Goal: Task Accomplishment & Management: Manage account settings

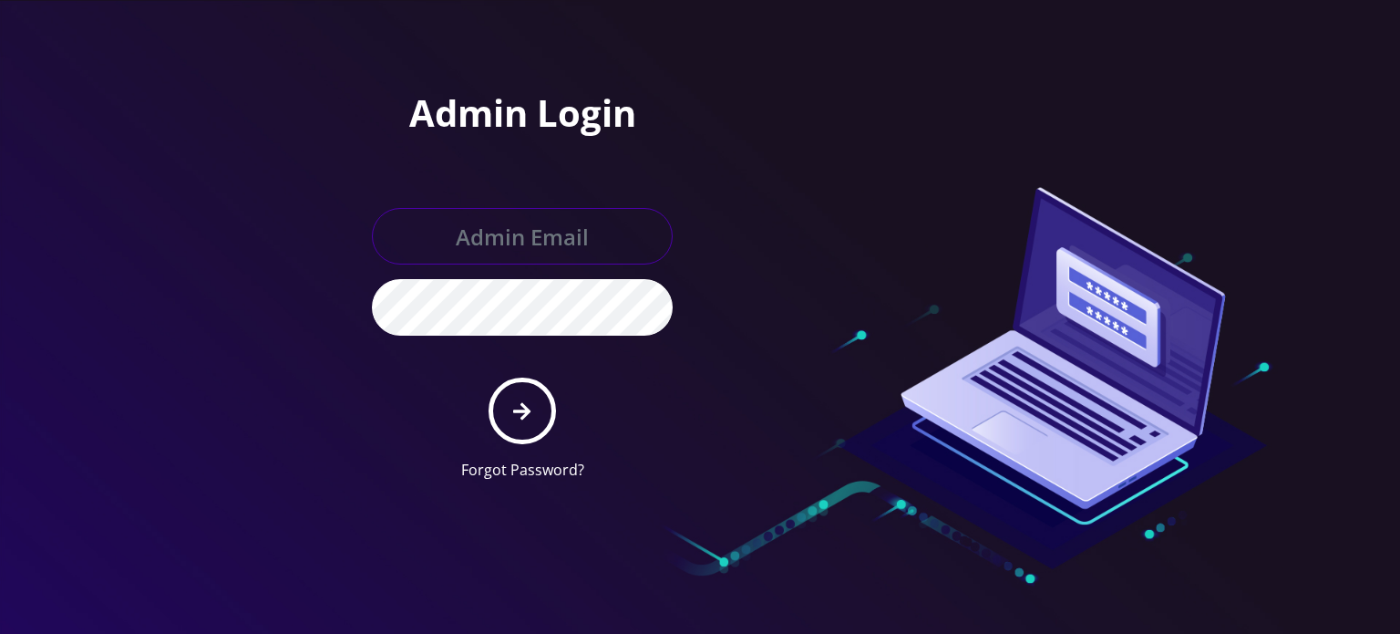
type input "[EMAIL_ADDRESS][DOMAIN_NAME]"
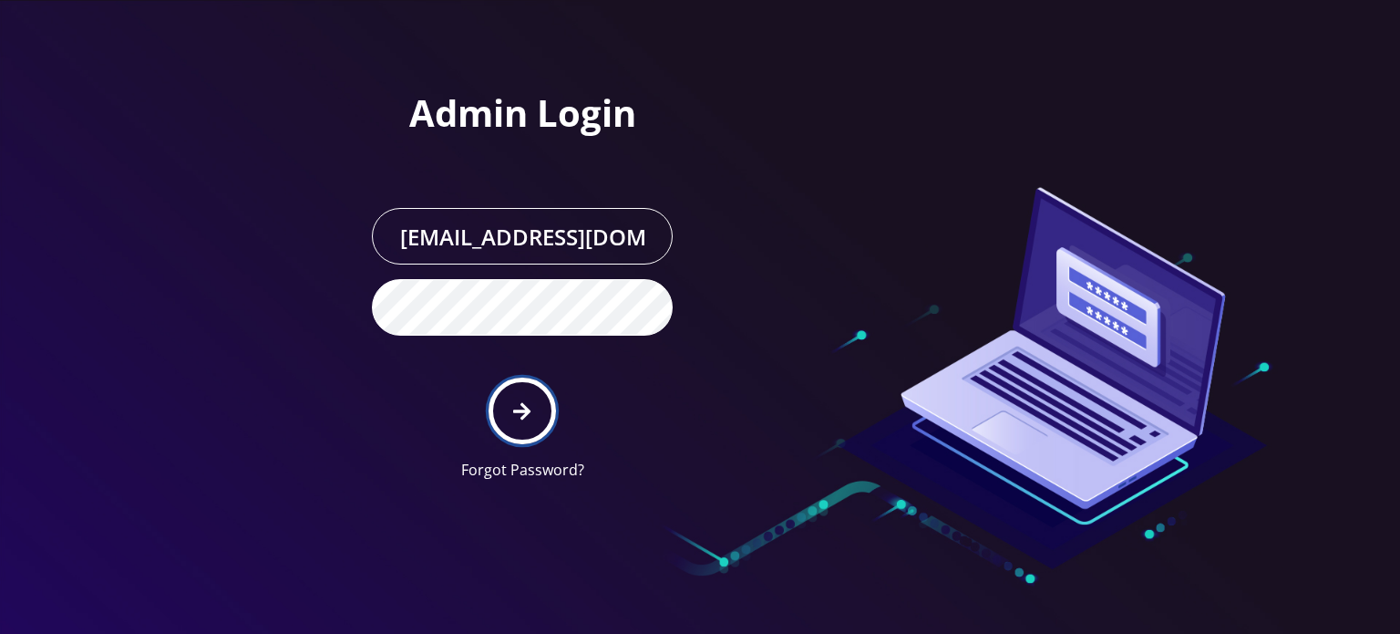
click at [520, 407] on icon "submit" at bounding box center [521, 411] width 17 height 20
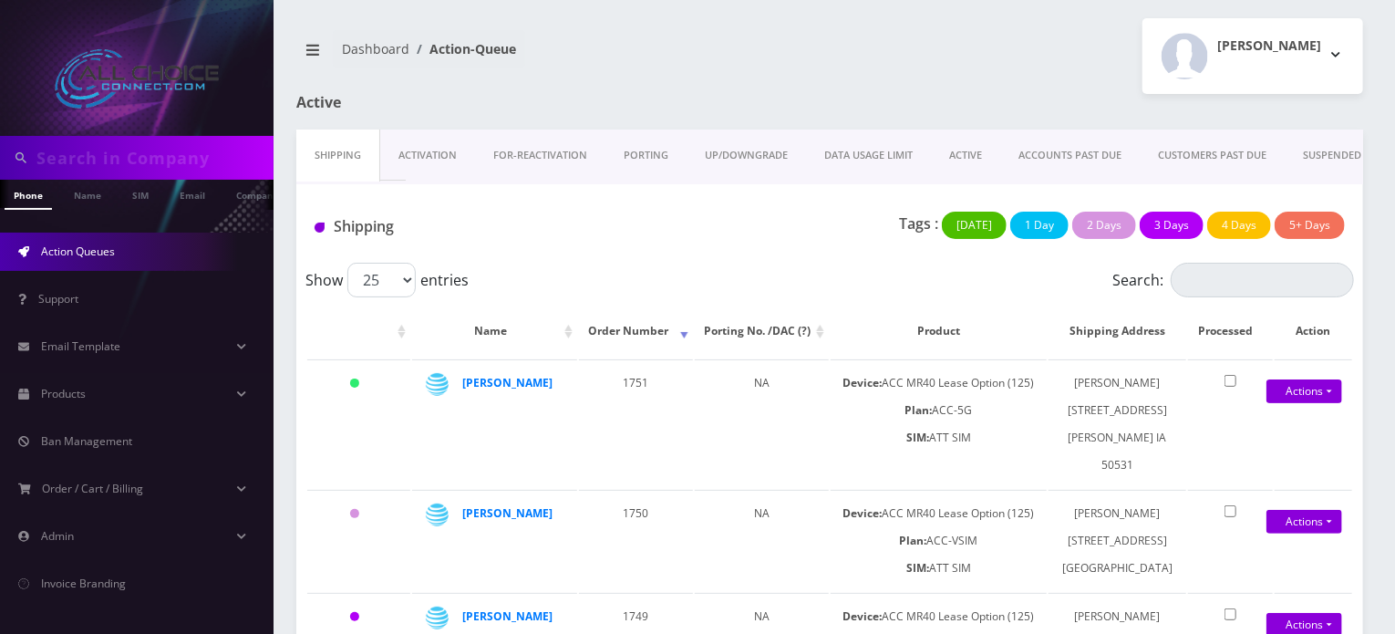
click at [190, 173] on input "text" at bounding box center [152, 157] width 232 height 35
type input "bor"
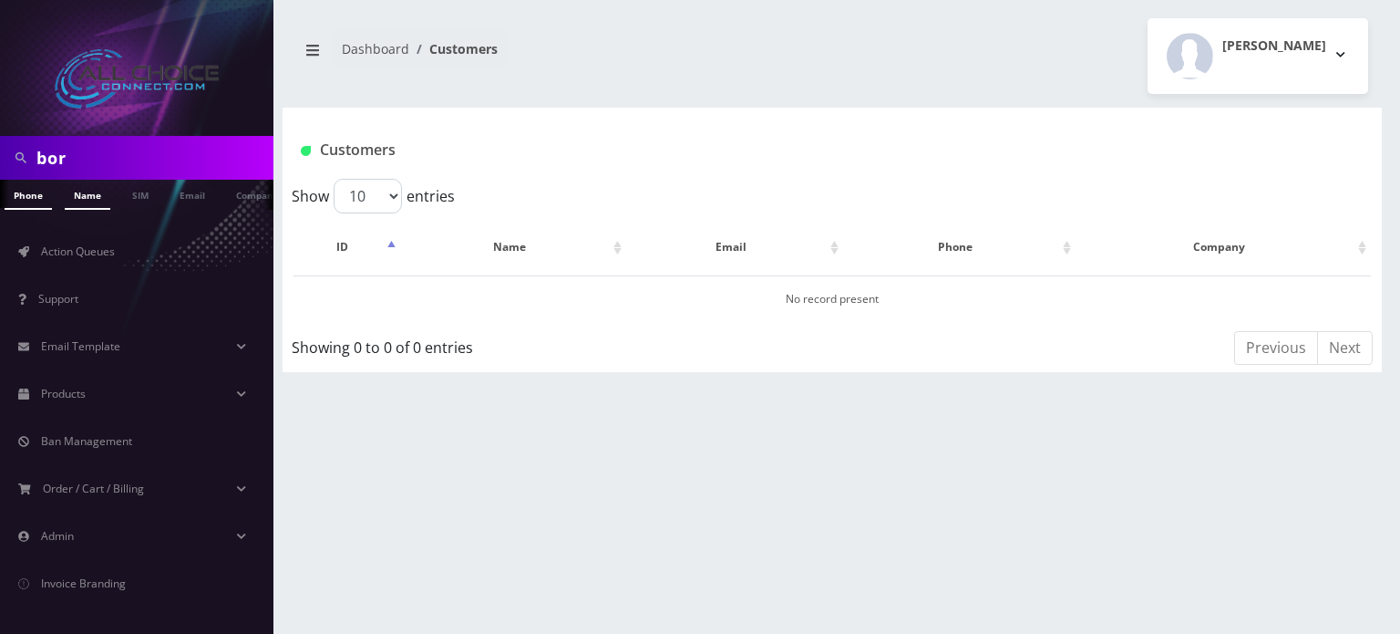
click at [74, 200] on link "Name" at bounding box center [88, 195] width 46 height 30
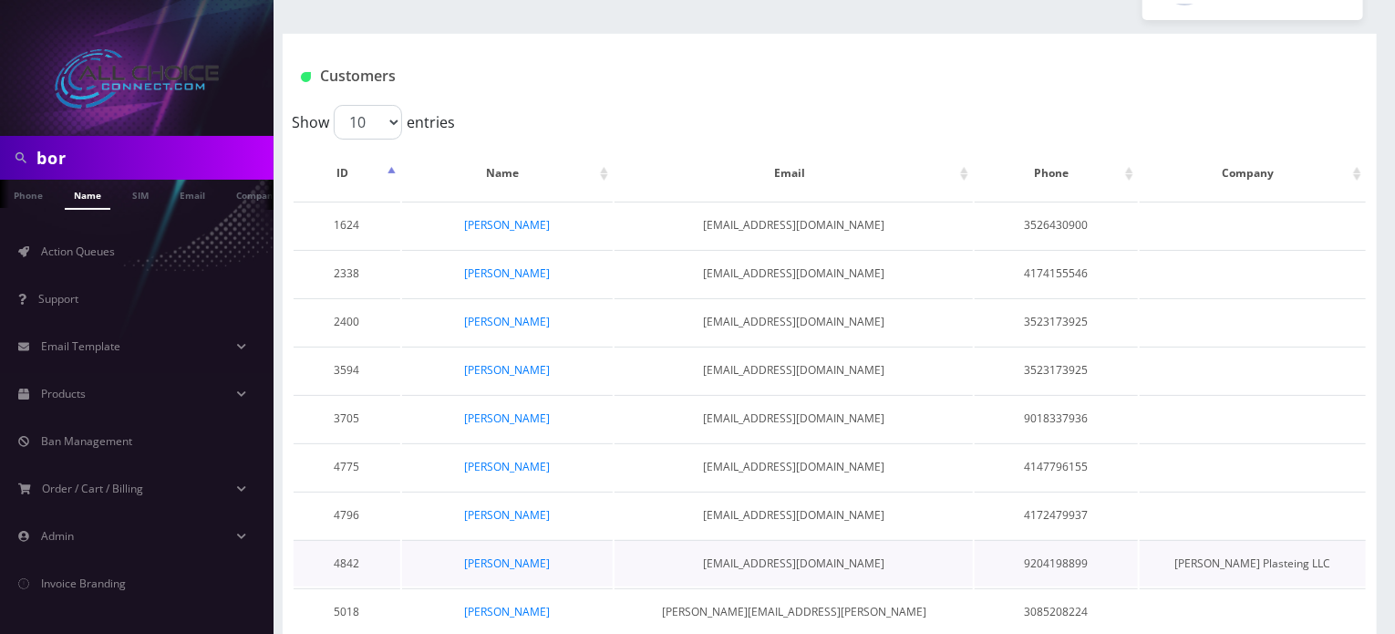
scroll to position [180, 0]
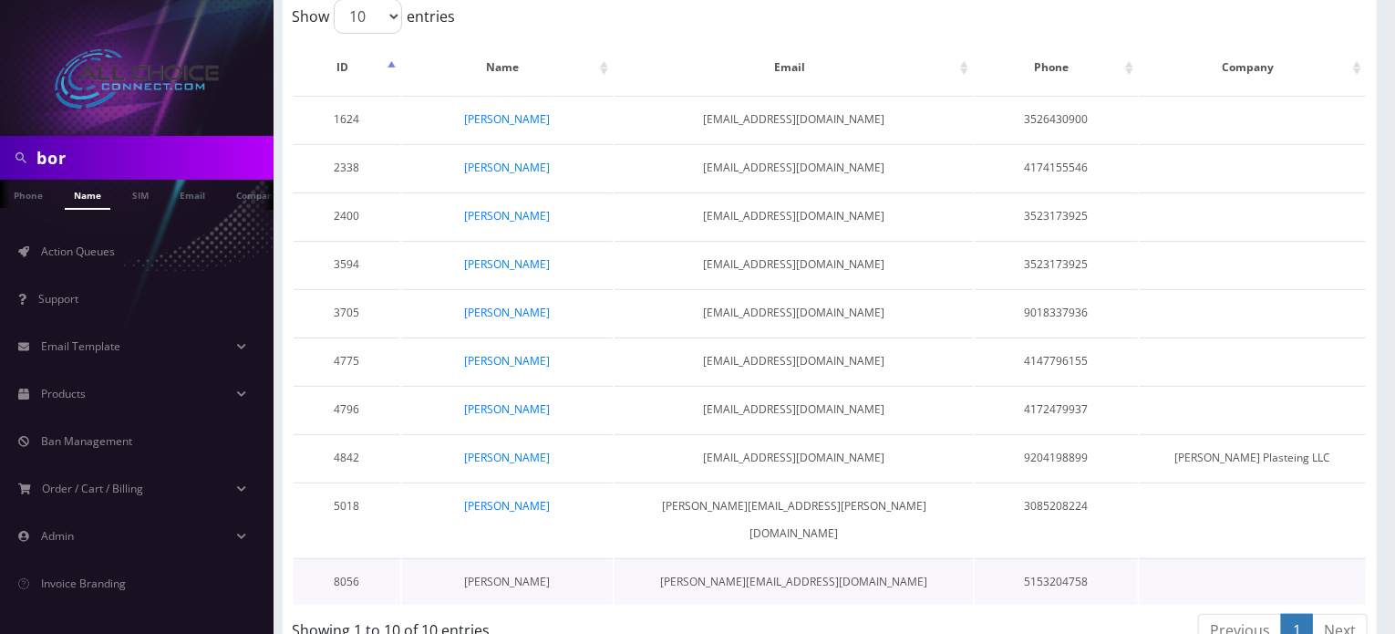
click at [497, 573] on link "[PERSON_NAME]" at bounding box center [508, 580] width 86 height 15
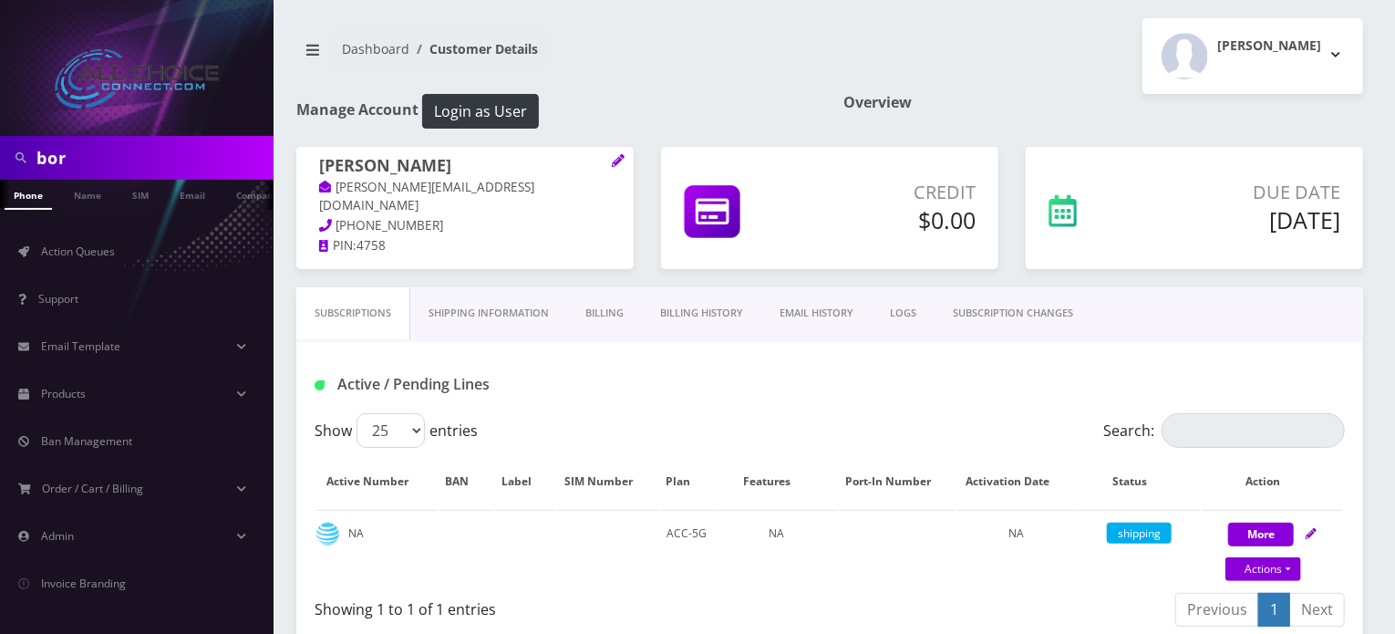
click at [704, 299] on link "Billing History" at bounding box center [701, 313] width 119 height 52
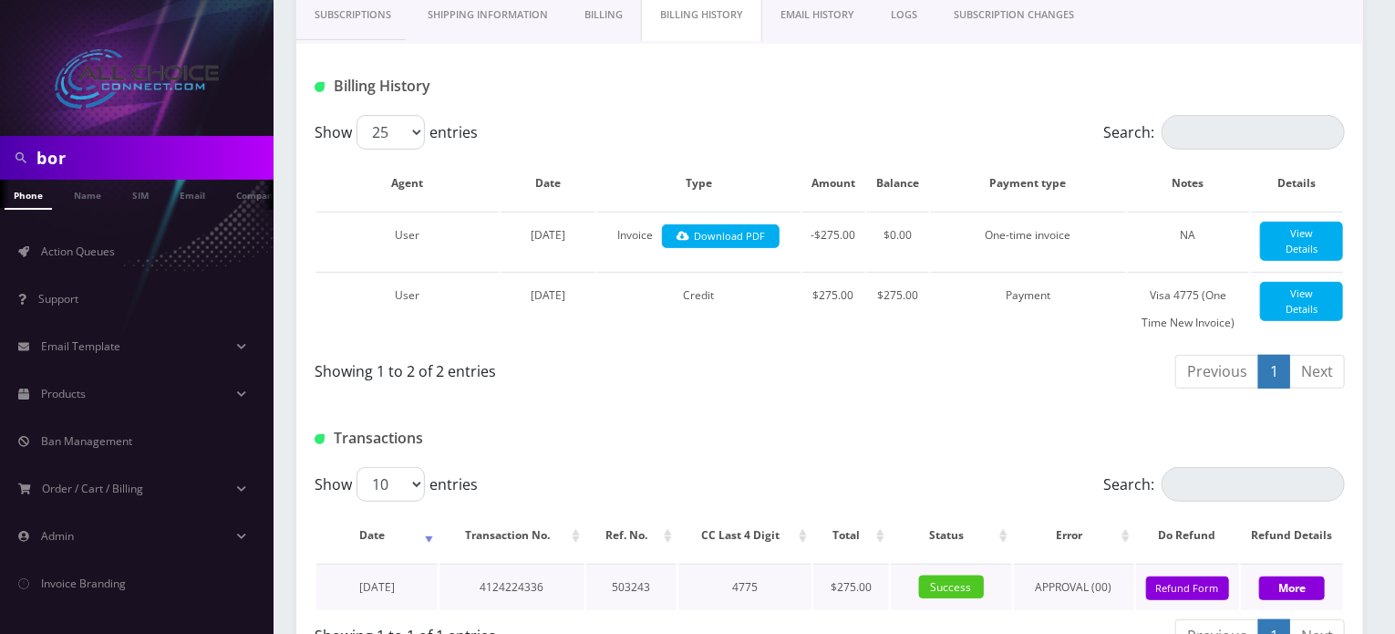
scroll to position [442, 0]
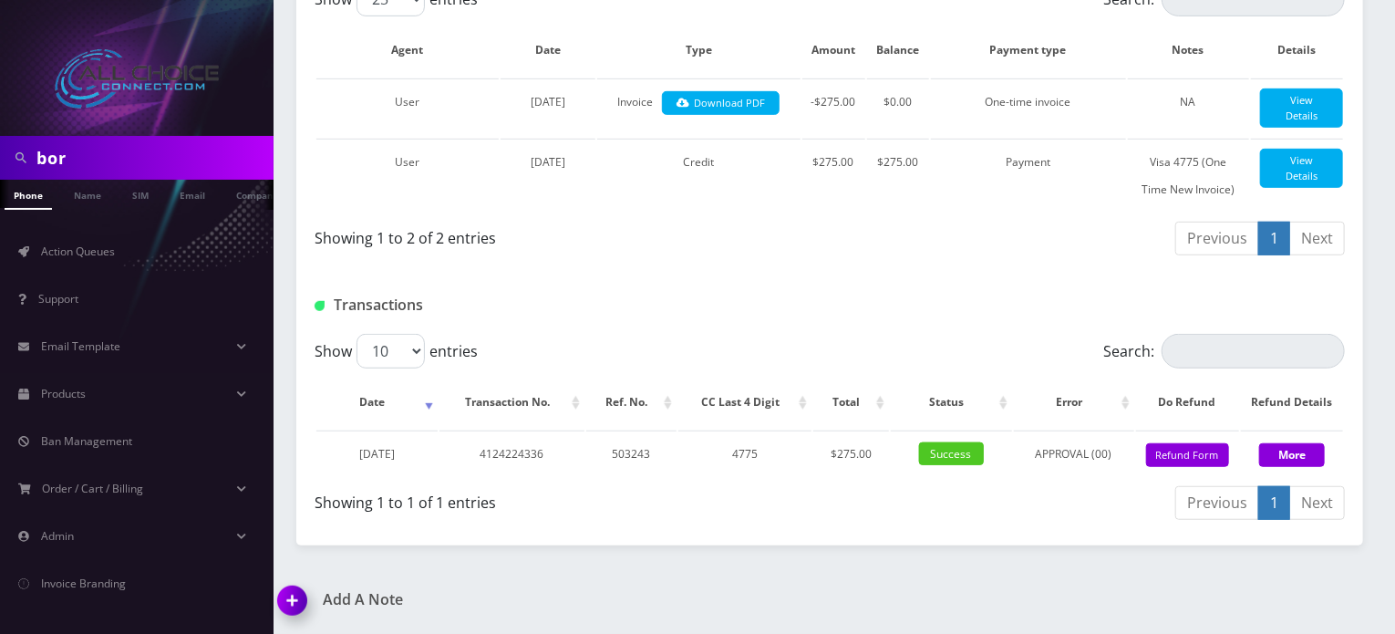
click at [613, 279] on div "Transactions" at bounding box center [829, 298] width 1067 height 71
